Goal: Navigation & Orientation: Find specific page/section

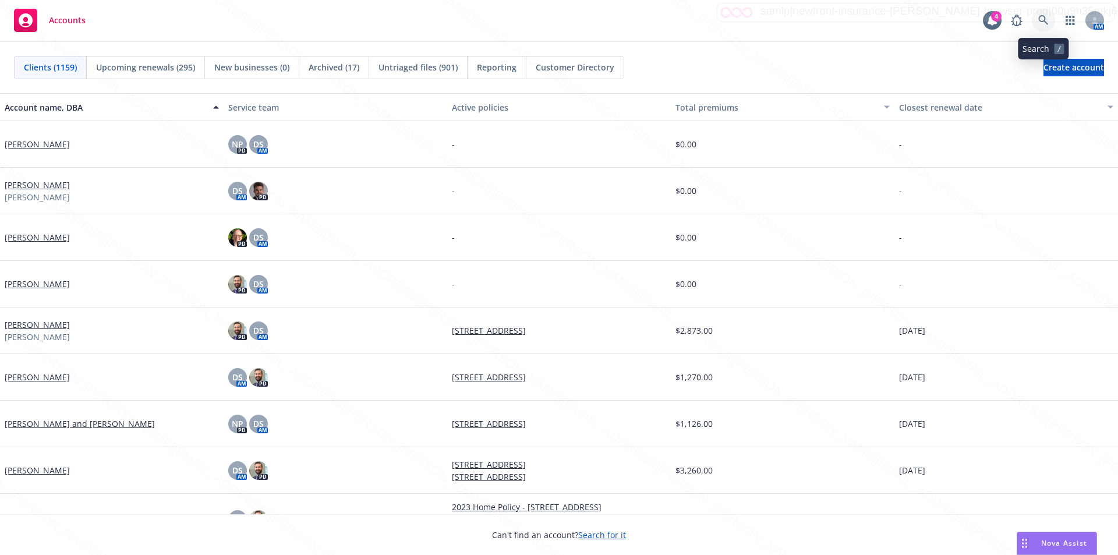
click at [1042, 17] on icon at bounding box center [1043, 20] width 10 height 10
